Goal: Find specific page/section: Find specific page/section

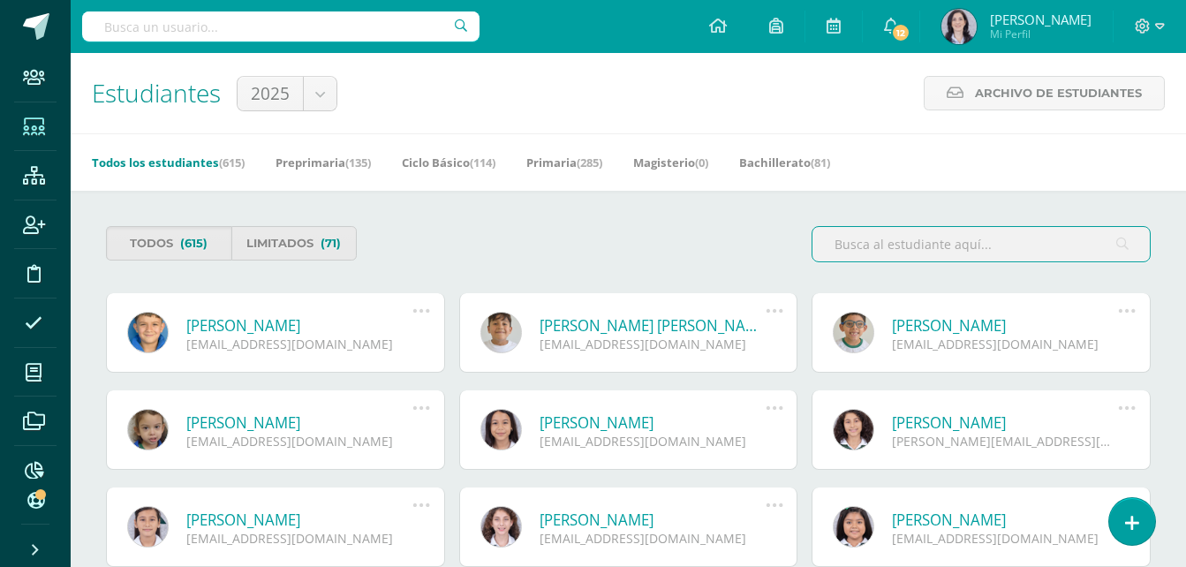
click at [863, 254] on input "text" at bounding box center [981, 244] width 337 height 34
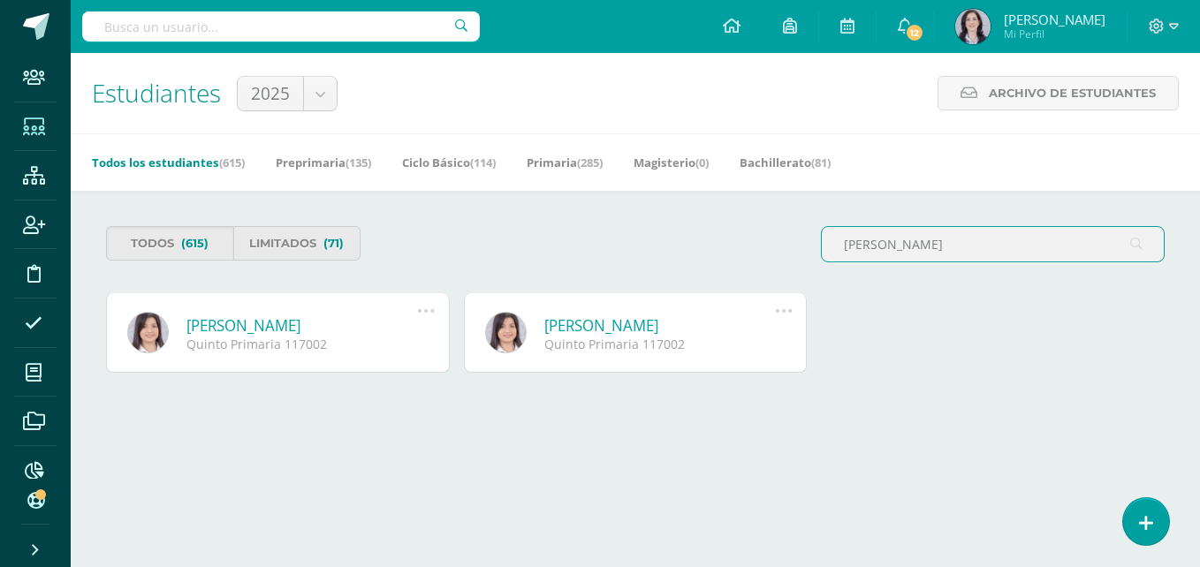
type input "ponce lópez adriana"
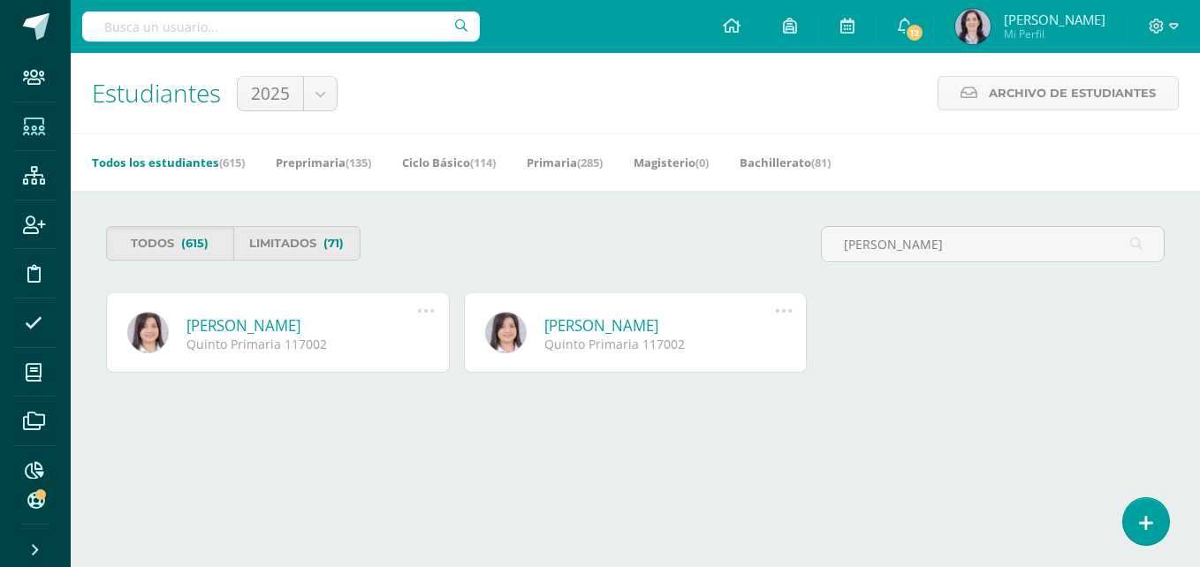
click at [306, 326] on link "Adriana Nineth Ponce López" at bounding box center [301, 325] width 231 height 20
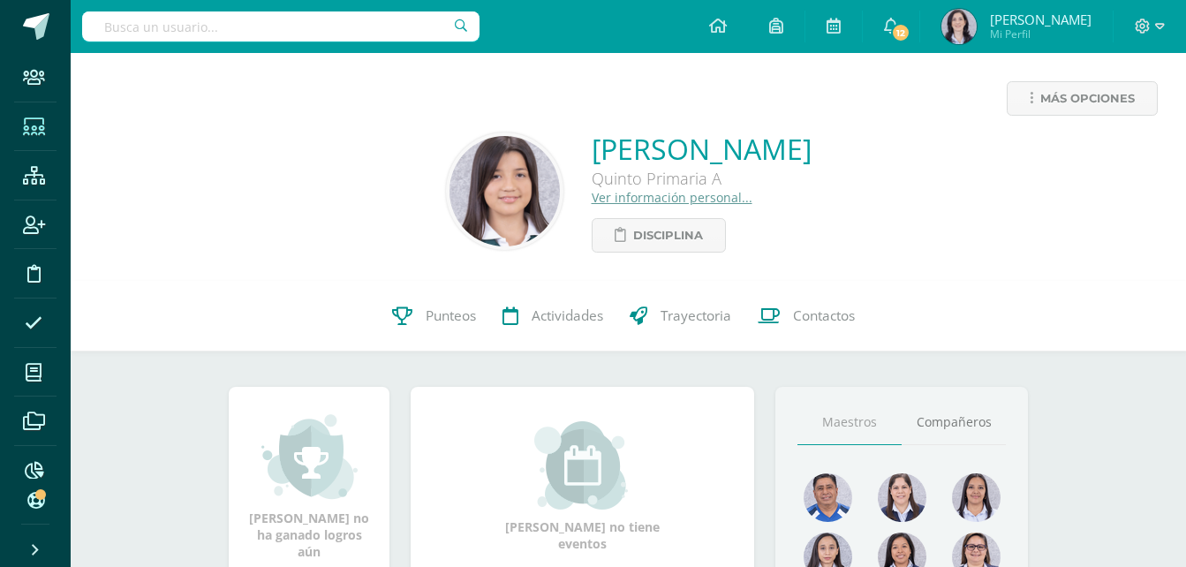
click at [32, 138] on span at bounding box center [34, 126] width 40 height 40
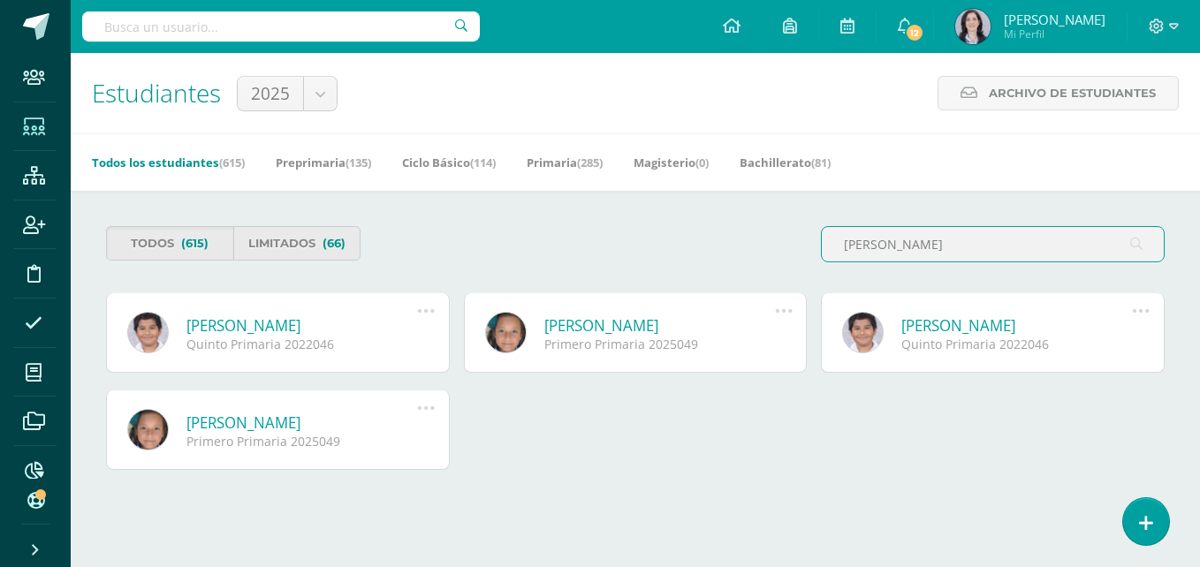
type input "[PERSON_NAME]"
click at [278, 329] on link "[PERSON_NAME]" at bounding box center [301, 325] width 231 height 20
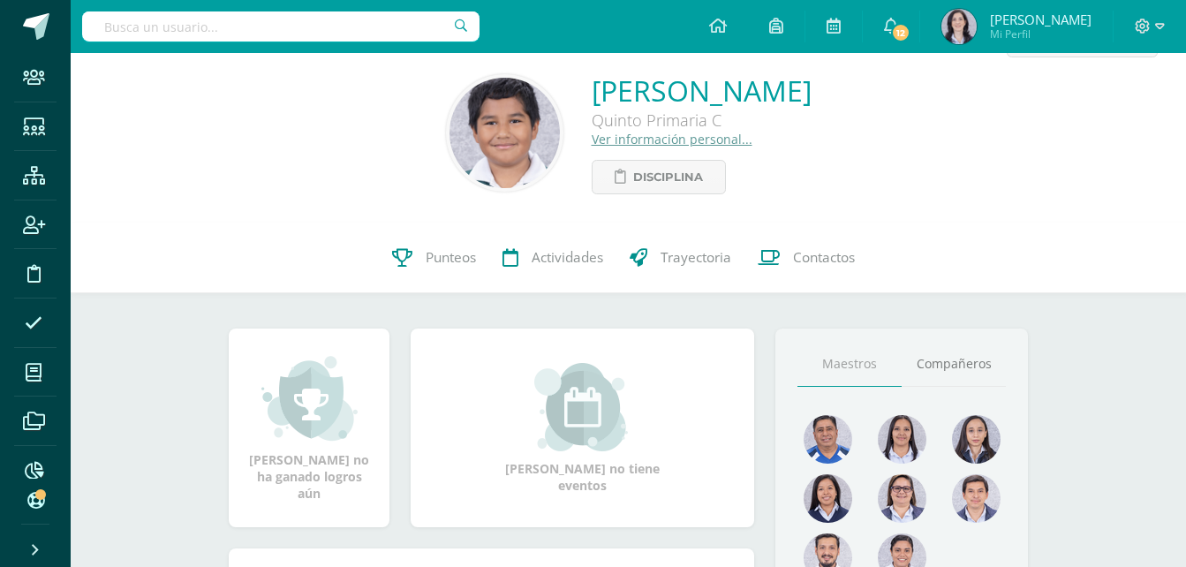
scroll to position [88, 0]
